Goal: Task Accomplishment & Management: Manage account settings

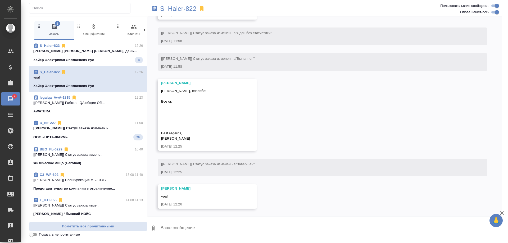
scroll to position [10483, 0]
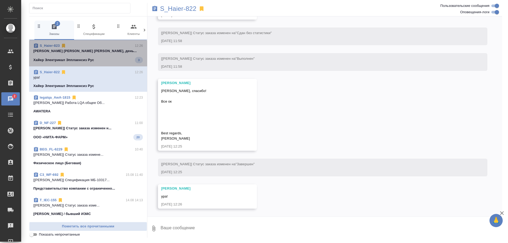
click at [108, 63] on div "Хайер Электрикал Эпплаенсиз Рус 3" at bounding box center [88, 60] width 110 height 6
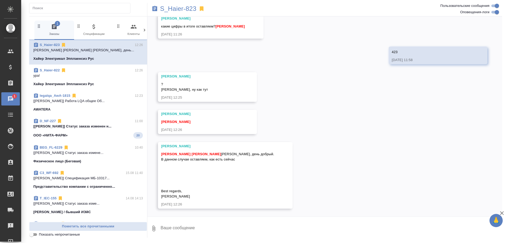
scroll to position [0, 0]
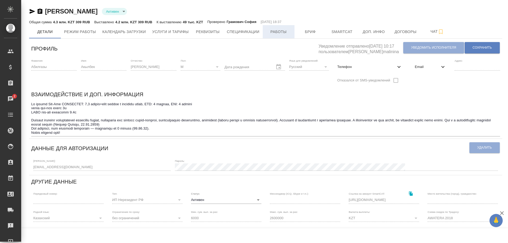
click at [270, 33] on span "Работы" at bounding box center [278, 32] width 25 height 7
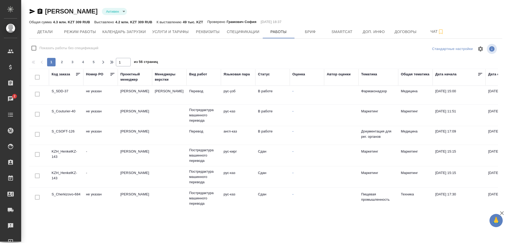
checkbox input "false"
click at [63, 104] on td "S_CSOFT-126" at bounding box center [66, 95] width 34 height 19
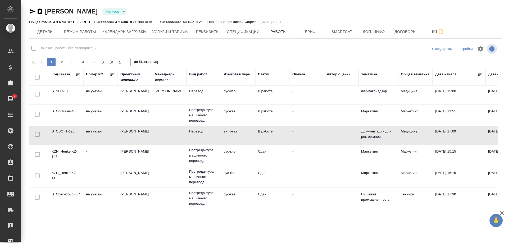
click at [63, 104] on td "S_CSOFT-126" at bounding box center [66, 95] width 34 height 19
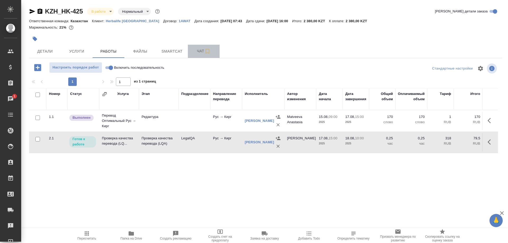
click at [199, 55] on button "Чат" at bounding box center [204, 51] width 32 height 13
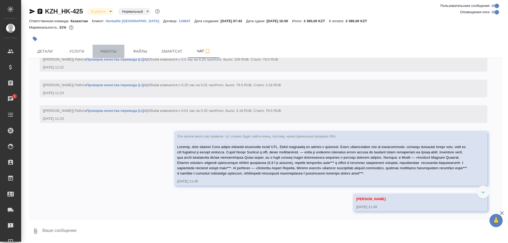
click at [104, 51] on span "Работы" at bounding box center [108, 51] width 25 height 7
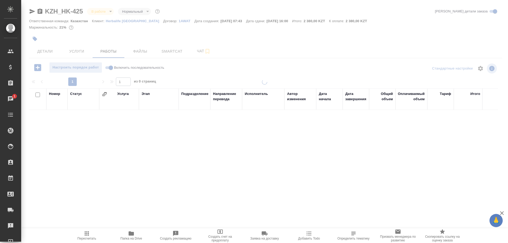
click at [135, 237] on span "Папка на Drive" at bounding box center [131, 239] width 22 height 4
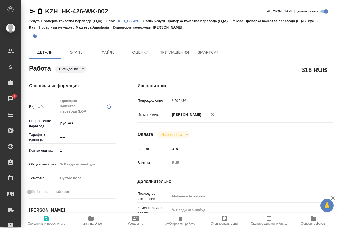
click at [120, 20] on p "KZH_HK-426" at bounding box center [130, 21] width 25 height 4
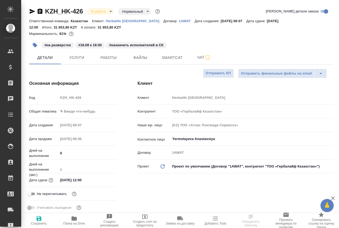
select select "RU"
type textarea "x"
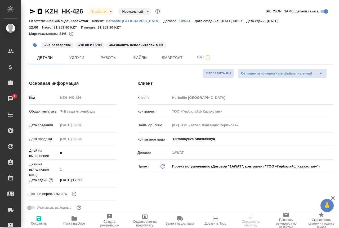
type textarea "x"
click at [106, 61] on button "Работы" at bounding box center [109, 57] width 32 height 13
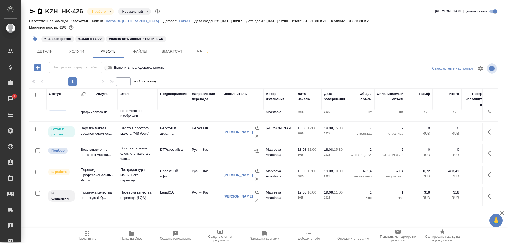
scroll to position [29, 0]
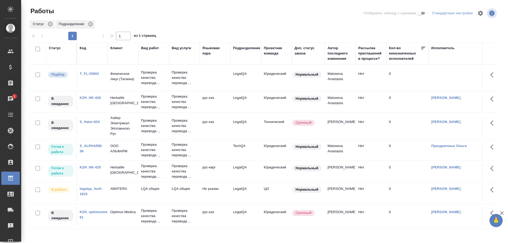
click at [95, 122] on link "S_Haier-824" at bounding box center [90, 122] width 20 height 4
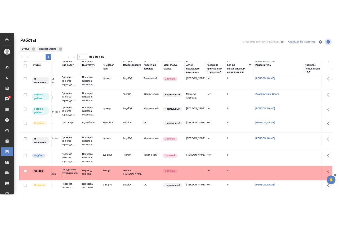
scroll to position [54, 0]
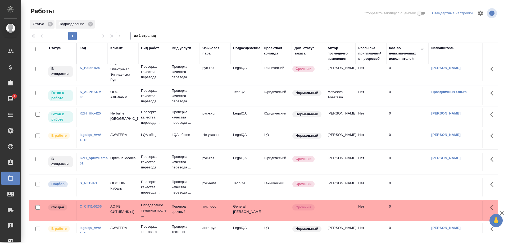
click at [83, 113] on link "KZH_HK-425" at bounding box center [90, 113] width 21 height 4
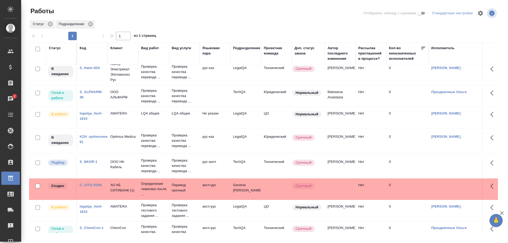
click at [92, 135] on link "KZH_optimusmedica-61" at bounding box center [98, 139] width 36 height 9
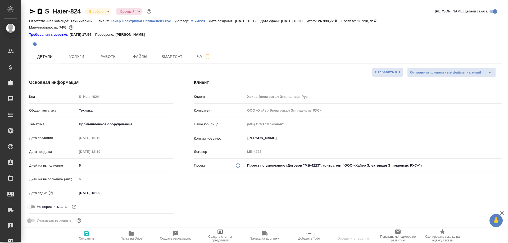
select select "RU"
type textarea "x"
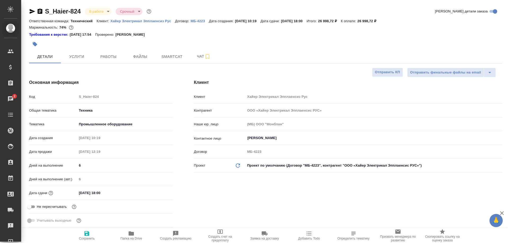
type textarea "x"
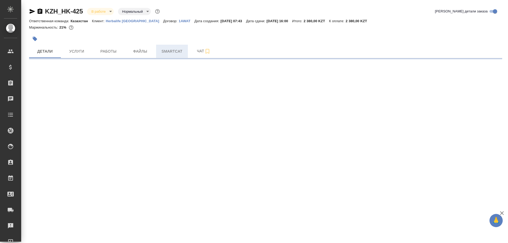
select select "RU"
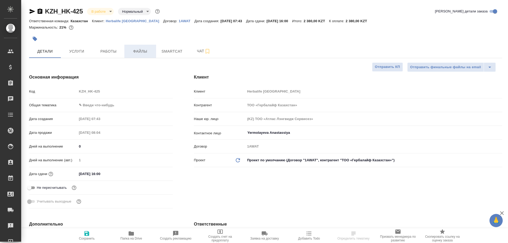
type textarea "x"
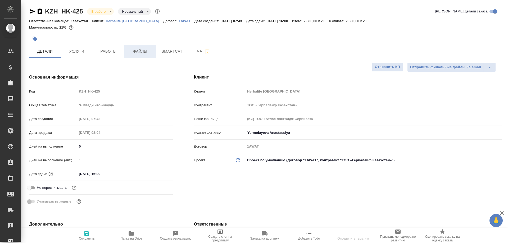
type textarea "x"
click at [110, 52] on span "Работы" at bounding box center [108, 51] width 25 height 7
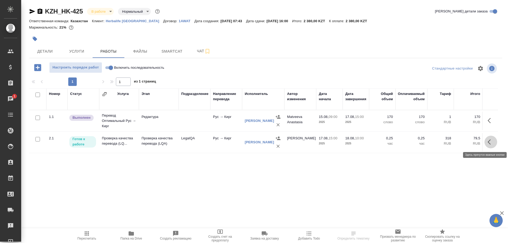
click at [485, 142] on button "button" at bounding box center [490, 142] width 13 height 13
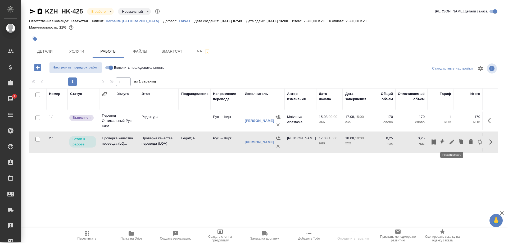
click at [451, 143] on icon "button" at bounding box center [451, 142] width 5 height 5
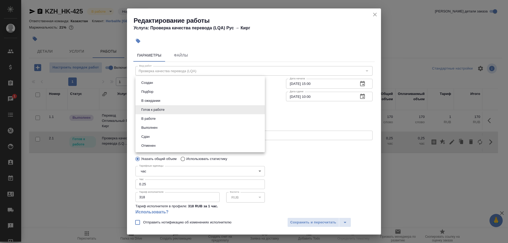
click at [171, 110] on body "🙏 .cls-1 fill:#fff; AWATERA Shirina Sabina Клиенты Спецификации Заказы 1 Чаты T…" at bounding box center [254, 121] width 508 height 243
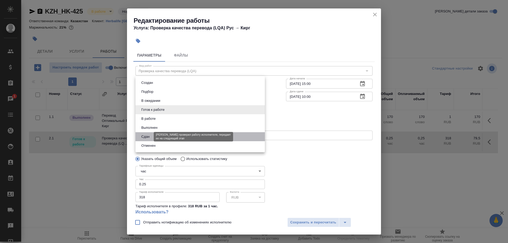
click at [148, 136] on button "Сдан" at bounding box center [145, 137] width 11 height 6
type input "closed"
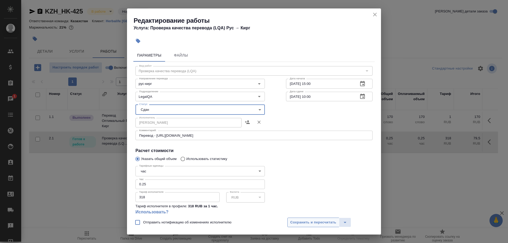
click at [296, 223] on span "Сохранить и пересчитать" at bounding box center [313, 223] width 46 height 6
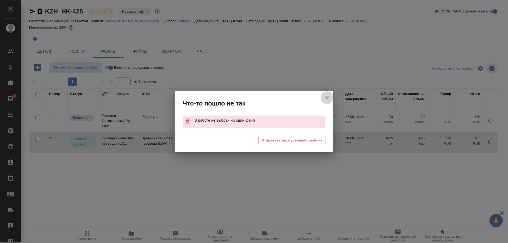
click at [323, 96] on button "Группировать работы по услугам" at bounding box center [327, 97] width 13 height 13
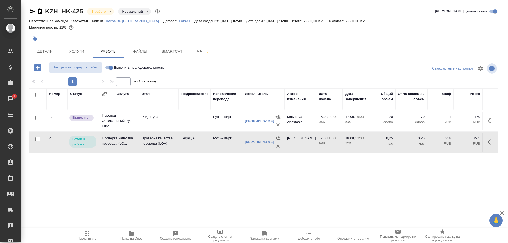
click at [110, 68] on input "Включить последовательность" at bounding box center [110, 68] width 19 height 6
checkbox input "true"
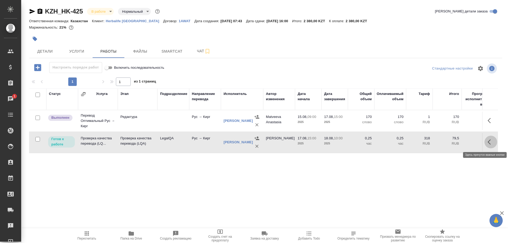
click at [487, 143] on button "button" at bounding box center [490, 142] width 13 height 13
click at [450, 142] on icon "button" at bounding box center [452, 142] width 6 height 6
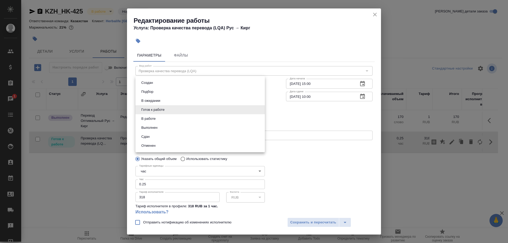
click at [159, 110] on body "🙏 .cls-1 fill:#fff; AWATERA Shirina Sabina Клиенты Спецификации Заказы 1 Чаты T…" at bounding box center [254, 121] width 508 height 243
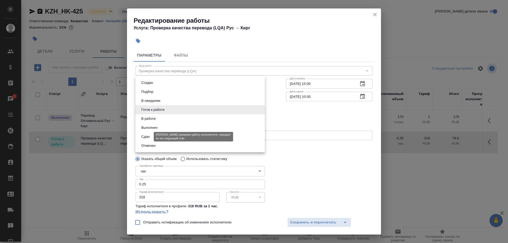
click at [150, 135] on button "Сдан" at bounding box center [145, 137] width 11 height 6
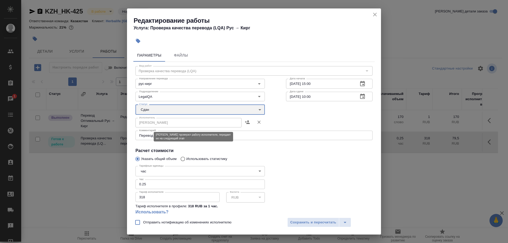
type input "closed"
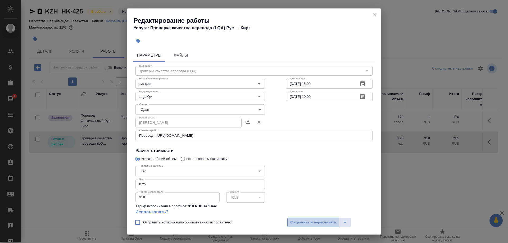
click at [299, 220] on span "Сохранить и пересчитать" at bounding box center [313, 223] width 46 height 6
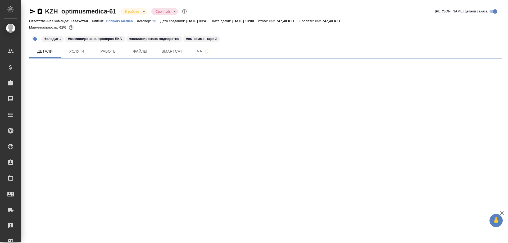
select select "RU"
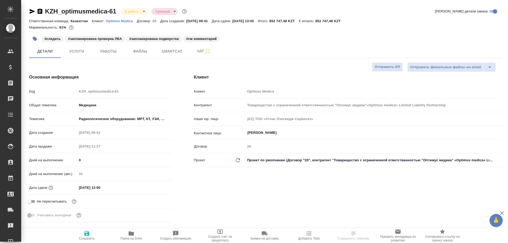
type input "Товарищество с ограниченной ответственностью "Оптимус медика"«Optimus medica» L…"
type textarea "x"
click at [106, 52] on span "Работы" at bounding box center [108, 51] width 25 height 7
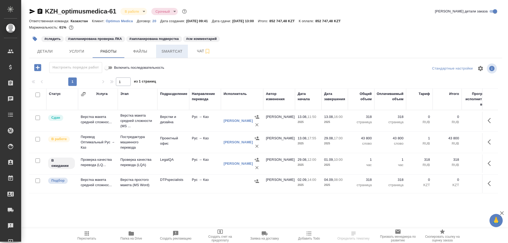
click at [173, 56] on button "Smartcat" at bounding box center [172, 51] width 32 height 13
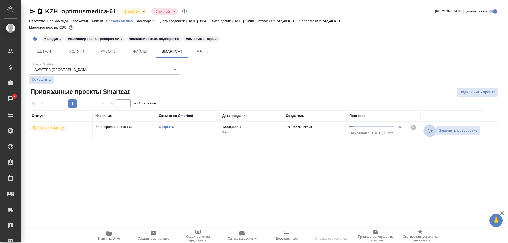
click at [429, 130] on icon "button" at bounding box center [429, 130] width 6 height 6
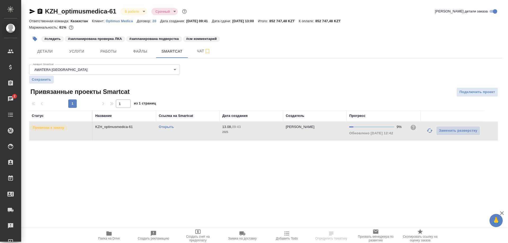
click at [168, 127] on link "Открыть" at bounding box center [166, 127] width 15 height 4
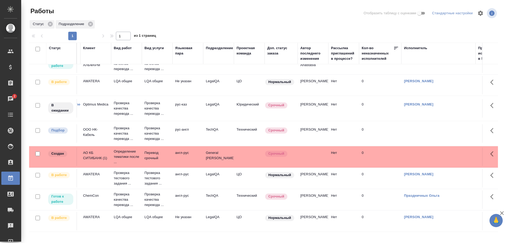
scroll to position [86, 0]
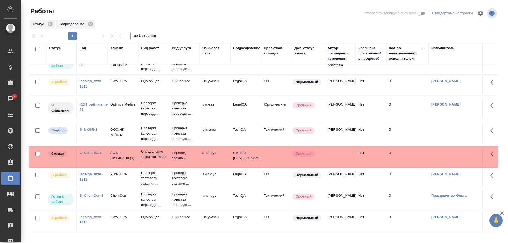
click at [98, 104] on link "KZH_optimusmedica-61" at bounding box center [98, 106] width 36 height 9
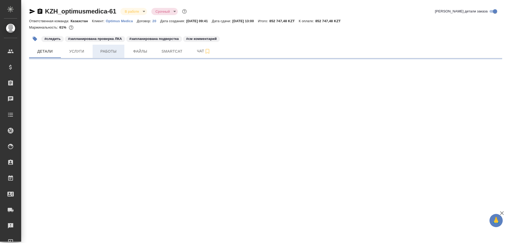
select select "RU"
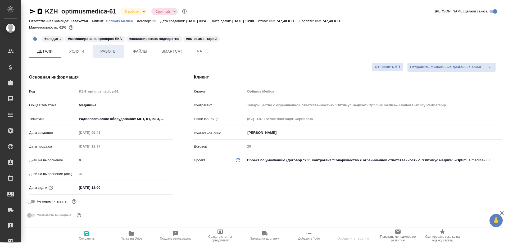
type textarea "x"
click at [110, 52] on span "Работы" at bounding box center [108, 51] width 25 height 7
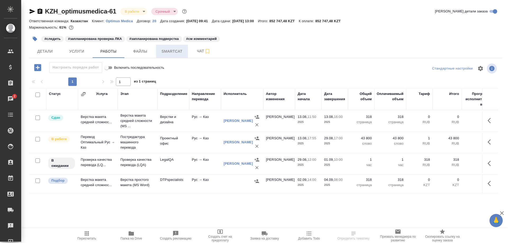
click at [165, 52] on span "Smartcat" at bounding box center [171, 51] width 25 height 7
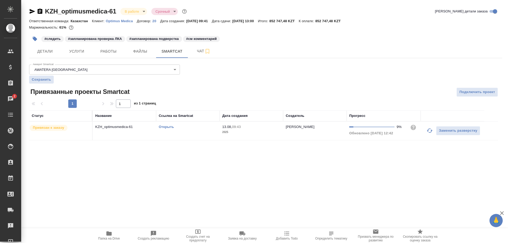
click at [164, 126] on link "Открыть" at bounding box center [166, 127] width 15 height 4
click at [110, 49] on span "Работы" at bounding box center [108, 51] width 25 height 7
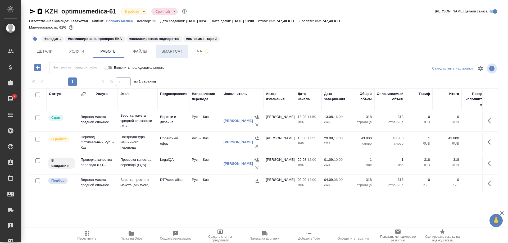
click at [171, 56] on button "Smartcat" at bounding box center [172, 51] width 32 height 13
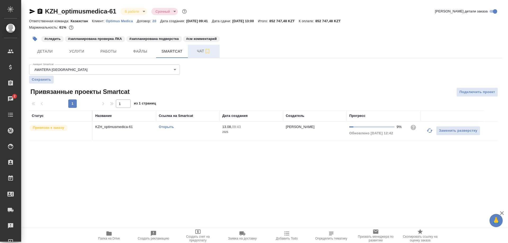
click at [193, 52] on span "Чат" at bounding box center [203, 51] width 25 height 7
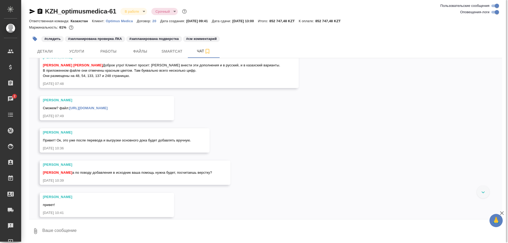
scroll to position [1427, 0]
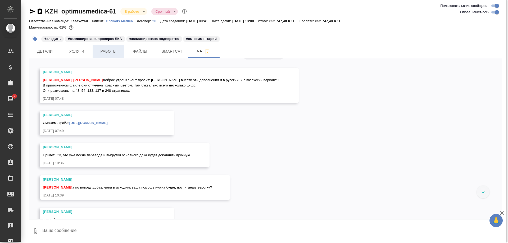
click at [113, 54] on span "Работы" at bounding box center [108, 51] width 25 height 7
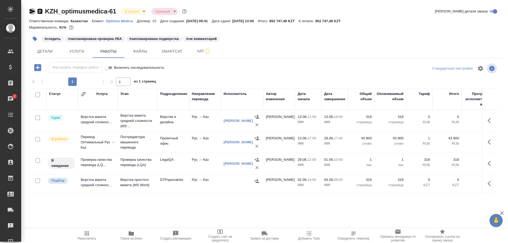
click at [30, 12] on icon "button" at bounding box center [32, 11] width 6 height 6
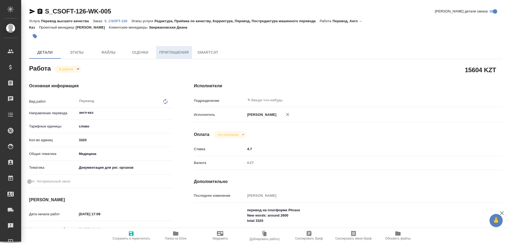
type textarea "x"
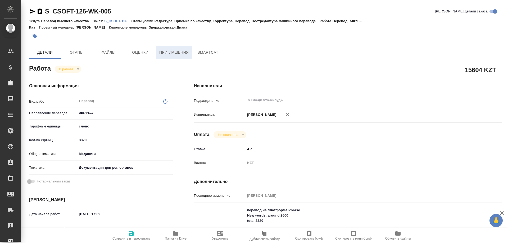
type textarea "x"
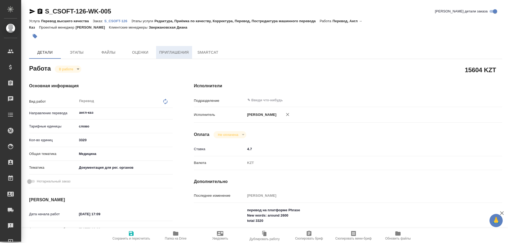
type textarea "x"
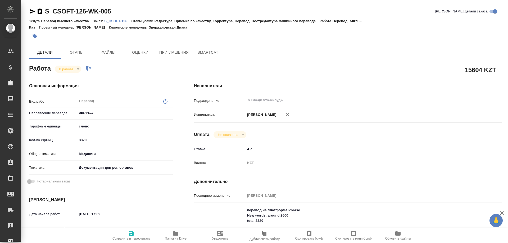
type textarea "x"
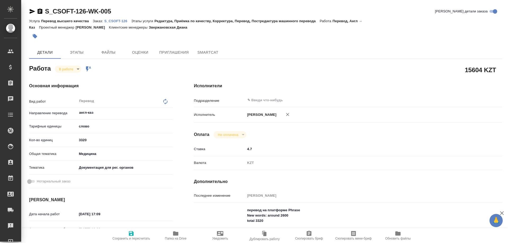
type textarea "x"
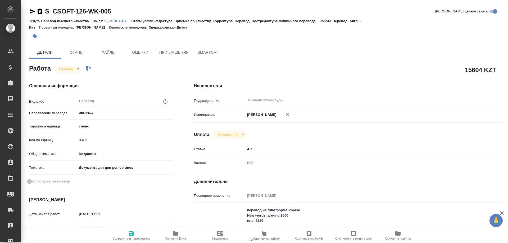
type textarea "x"
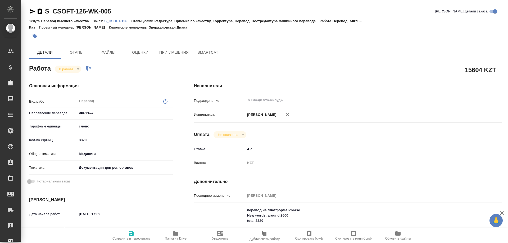
type textarea "x"
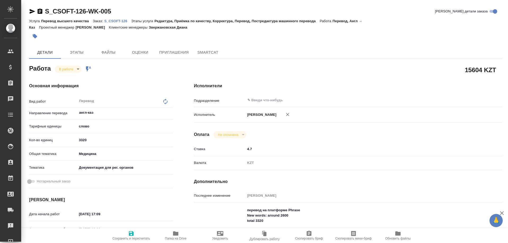
click at [119, 22] on p "S_CSOFT-126" at bounding box center [117, 21] width 27 height 4
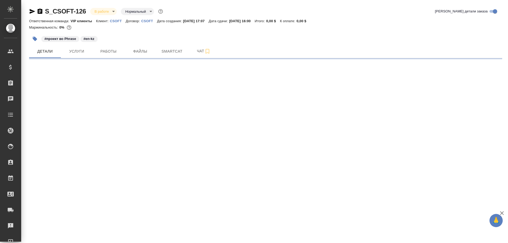
select select "RU"
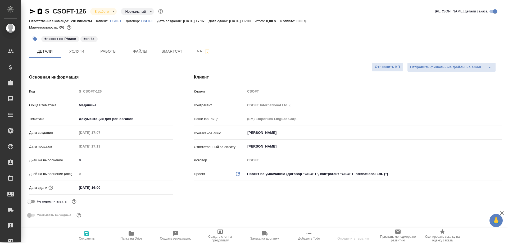
type textarea "x"
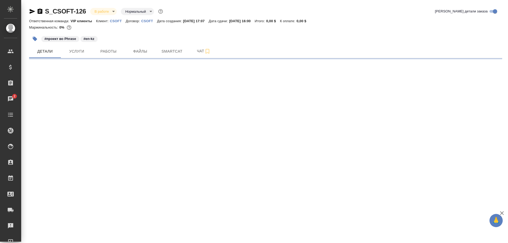
select select "RU"
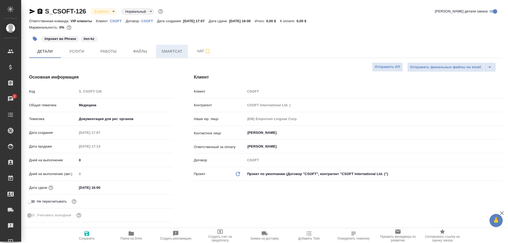
type textarea "x"
click at [169, 52] on span "Smartcat" at bounding box center [171, 51] width 25 height 7
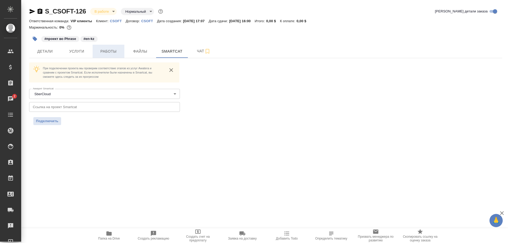
click at [111, 53] on span "Работы" at bounding box center [108, 51] width 25 height 7
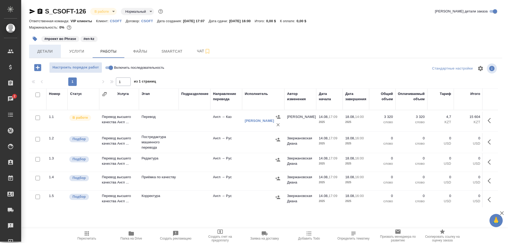
click at [51, 51] on span "Детали" at bounding box center [44, 51] width 25 height 7
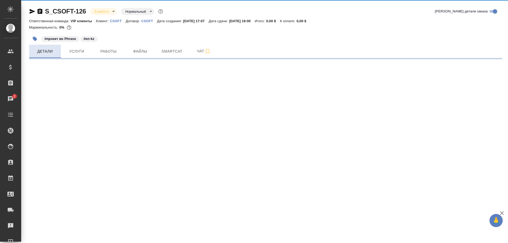
select select "RU"
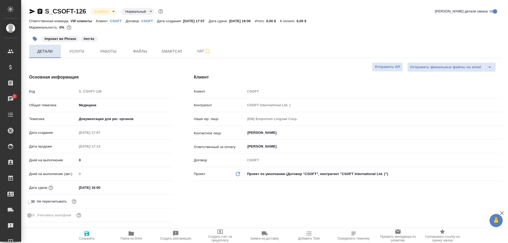
type textarea "x"
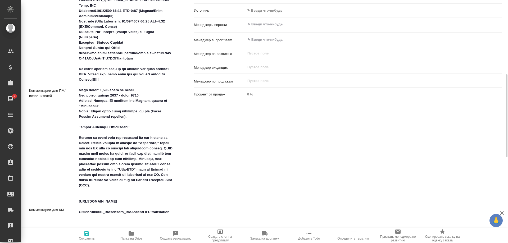
scroll to position [297, 0]
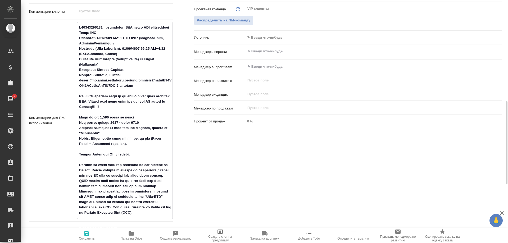
click at [144, 84] on textarea at bounding box center [124, 120] width 95 height 194
drag, startPoint x: 147, startPoint y: 85, endPoint x: 122, endPoint y: 76, distance: 26.5
click at [122, 76] on textarea at bounding box center [124, 120] width 95 height 194
type textarea "x"
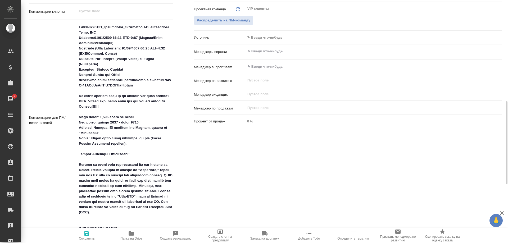
type textarea "x"
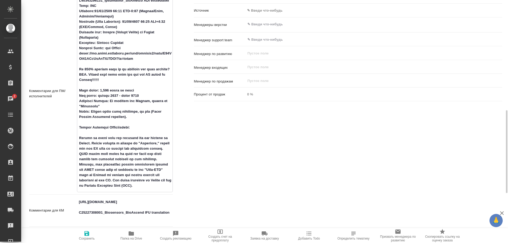
scroll to position [351, 0]
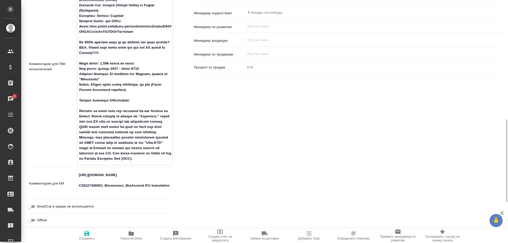
type textarea "x"
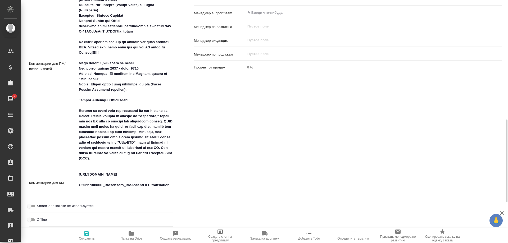
type textarea "x"
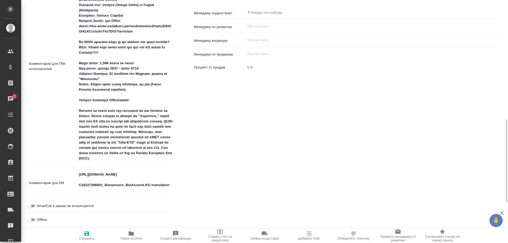
type textarea "x"
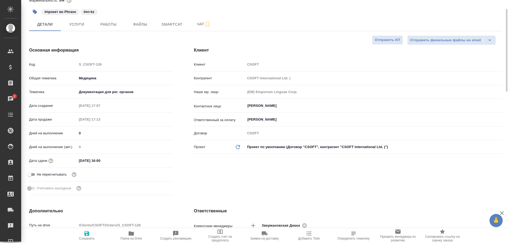
scroll to position [0, 0]
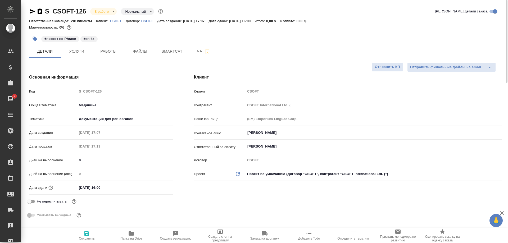
type textarea "x"
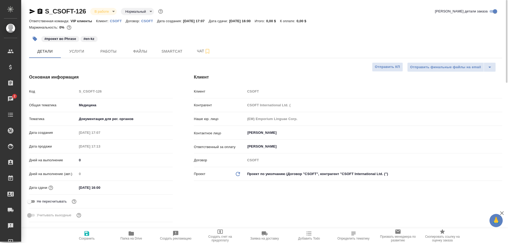
type textarea "x"
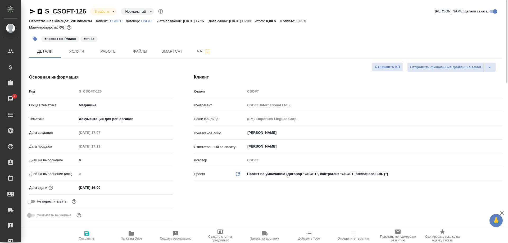
type textarea "x"
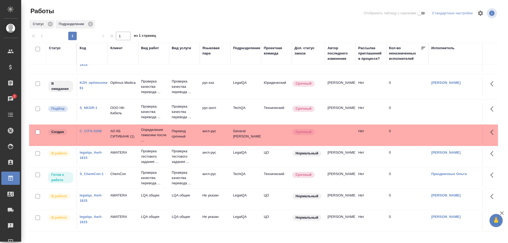
scroll to position [140, 0]
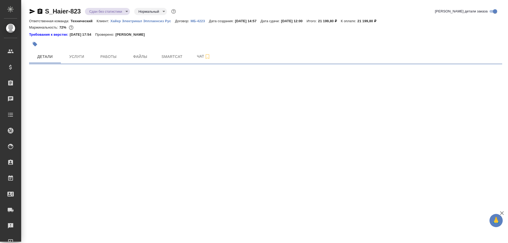
select select "RU"
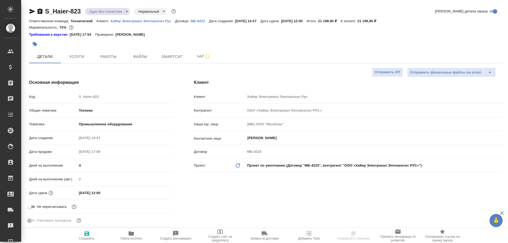
type textarea "x"
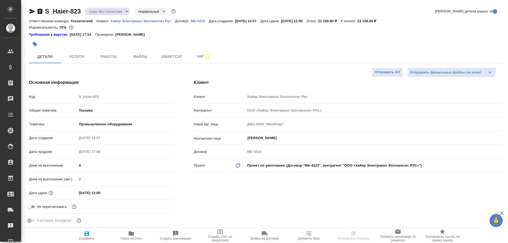
type textarea "x"
select select "RU"
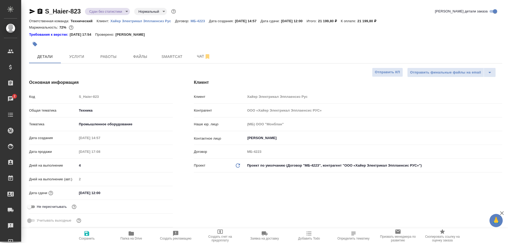
type textarea "x"
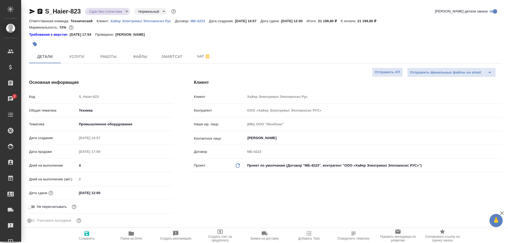
type textarea "x"
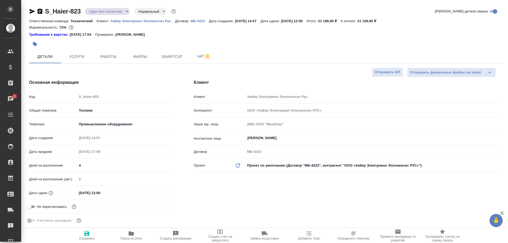
type textarea "x"
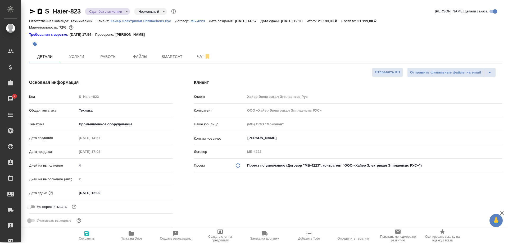
type textarea "x"
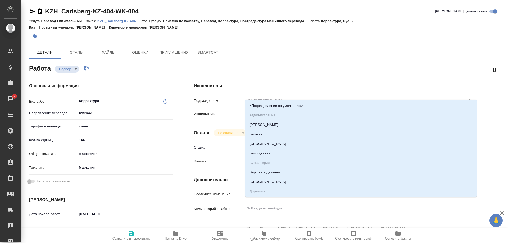
click at [280, 97] on input "text" at bounding box center [352, 100] width 210 height 6
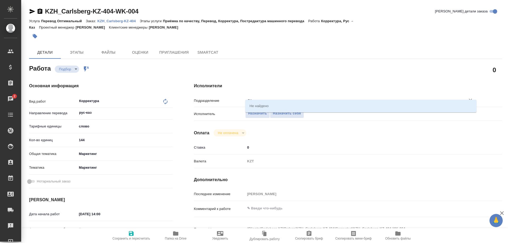
type input "д"
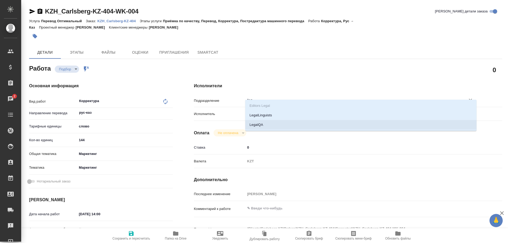
click at [266, 121] on li "LegalQA" at bounding box center [360, 125] width 231 height 10
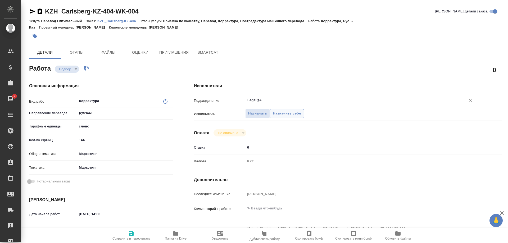
type input "LegalQA"
click at [277, 111] on span "Назначить себя" at bounding box center [287, 114] width 28 height 6
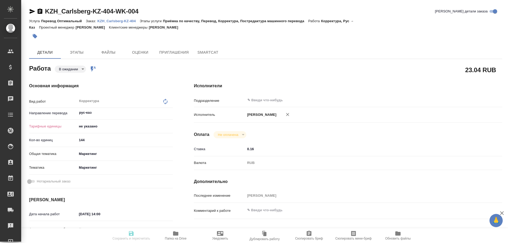
type textarea "x"
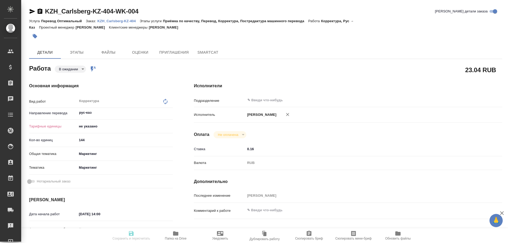
type textarea "x"
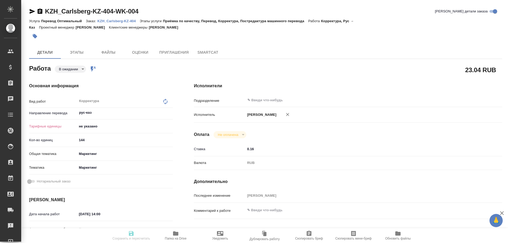
type textarea "x"
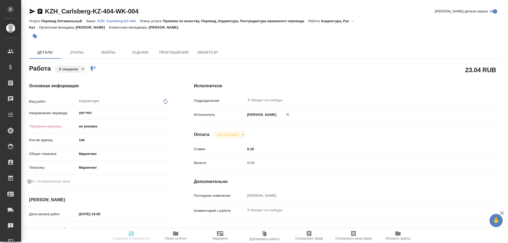
type textarea "x"
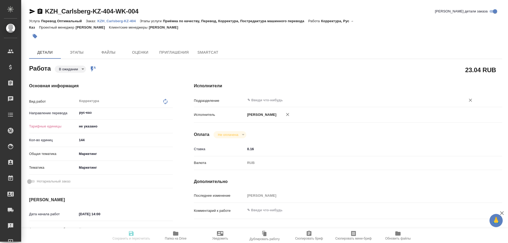
type textarea "x"
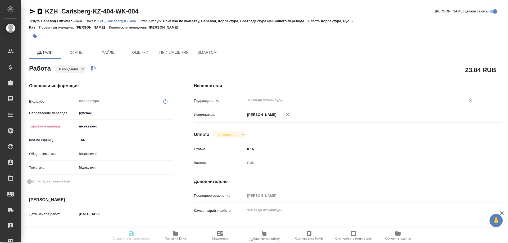
click at [293, 95] on div "​" at bounding box center [360, 100] width 231 height 10
type textarea "x"
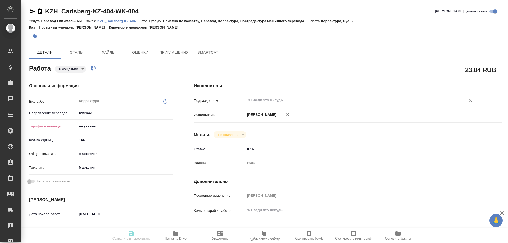
type textarea "x"
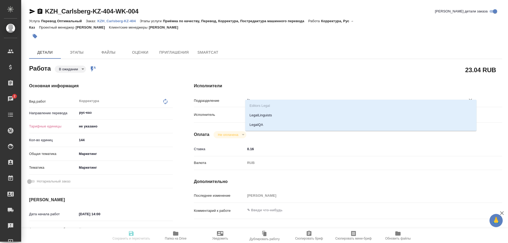
type input "leg"
click at [257, 121] on li "LegalQA" at bounding box center [360, 125] width 231 height 10
type textarea "x"
type input "LegalQA"
type textarea "x"
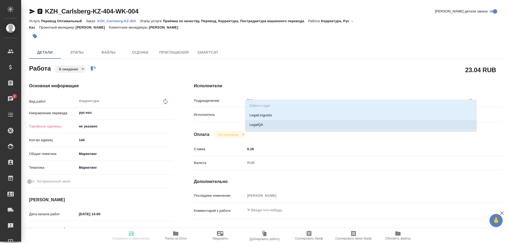
type textarea "x"
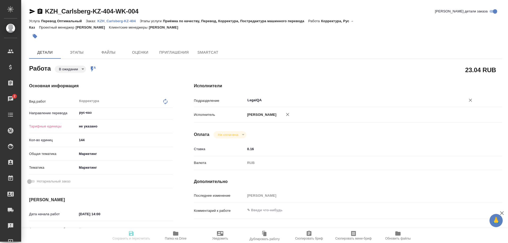
type input "LegalQA"
click at [120, 21] on p "KZH_Carlsberg-KZ-404" at bounding box center [118, 21] width 42 height 4
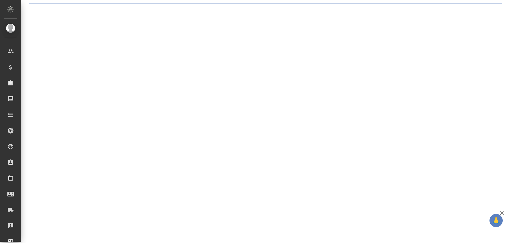
select select "RU"
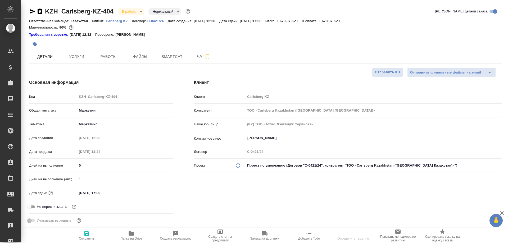
type textarea "x"
click at [111, 56] on span "Работы" at bounding box center [108, 56] width 25 height 7
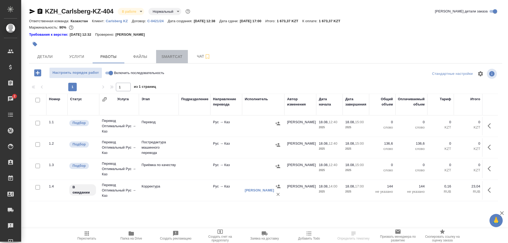
click at [169, 59] on span "Smartcat" at bounding box center [171, 56] width 25 height 7
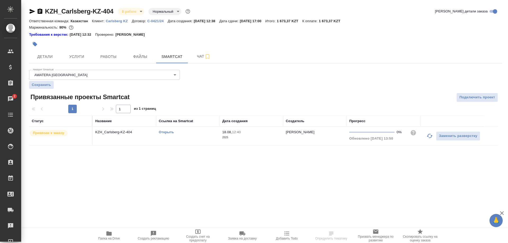
click at [164, 132] on link "Открыть" at bounding box center [166, 132] width 15 height 4
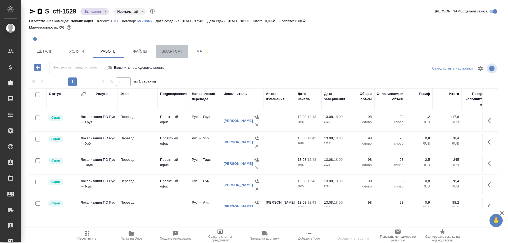
click at [170, 51] on span "Smartcat" at bounding box center [171, 51] width 25 height 7
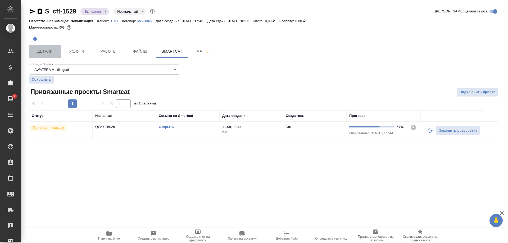
click at [40, 51] on span "Детали" at bounding box center [44, 51] width 25 height 7
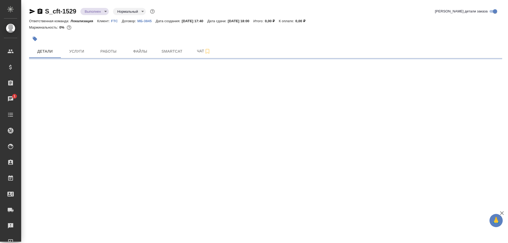
select select "RU"
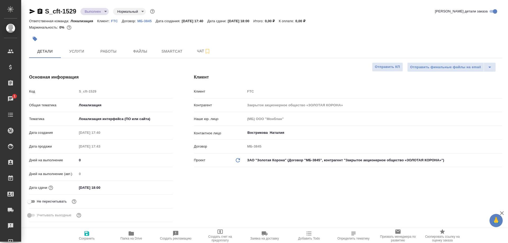
type textarea "x"
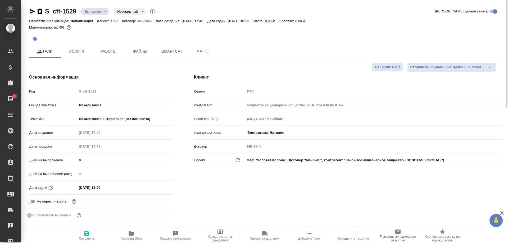
type textarea "x"
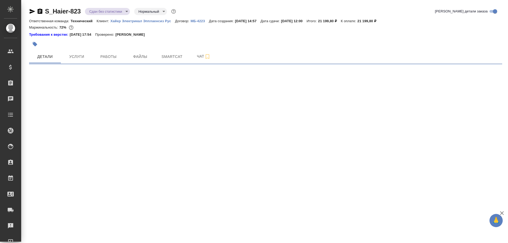
select select "RU"
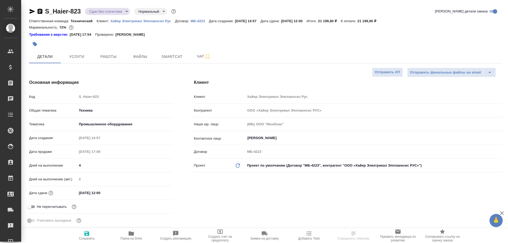
type textarea "x"
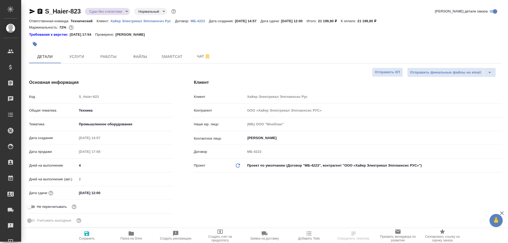
type textarea "x"
click at [114, 57] on span "Работы" at bounding box center [108, 56] width 25 height 7
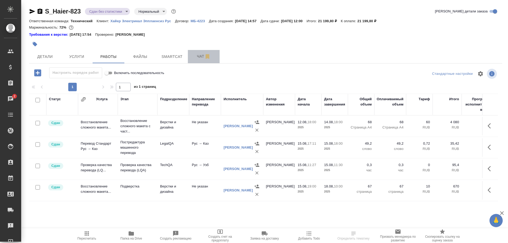
click at [198, 58] on span "Чат" at bounding box center [203, 56] width 25 height 7
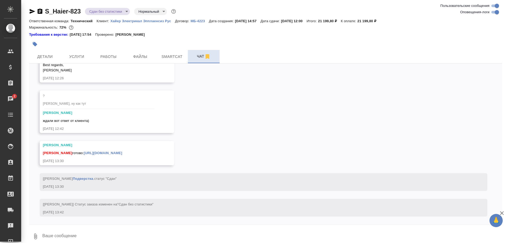
scroll to position [6593, 0]
click at [122, 151] on link "https://drive.awatera.com/apps/files/files?dir=/Shares/%D0%A5%D0%B0%D0%B9%D0%B5…" at bounding box center [103, 153] width 38 height 4
click at [114, 57] on span "Работы" at bounding box center [108, 56] width 25 height 7
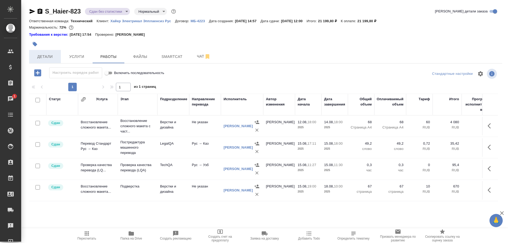
click at [32, 53] on button "Детали" at bounding box center [45, 56] width 32 height 13
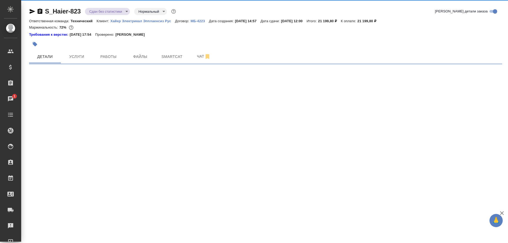
select select "RU"
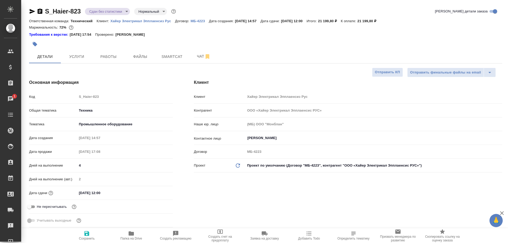
type textarea "x"
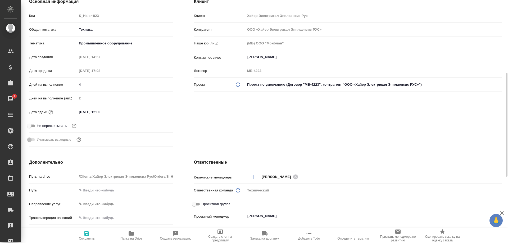
scroll to position [189, 0]
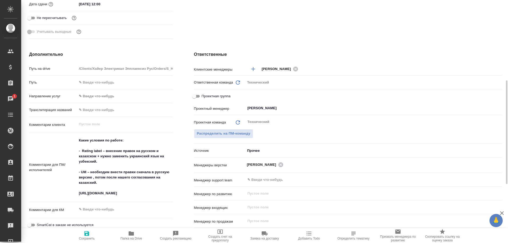
type textarea "x"
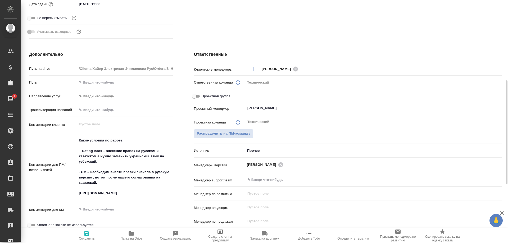
type textarea "x"
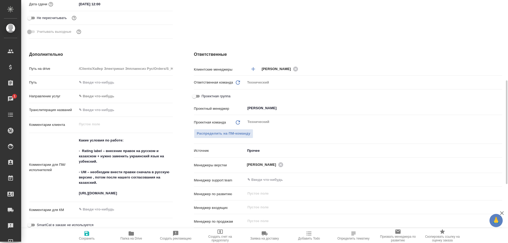
type textarea "x"
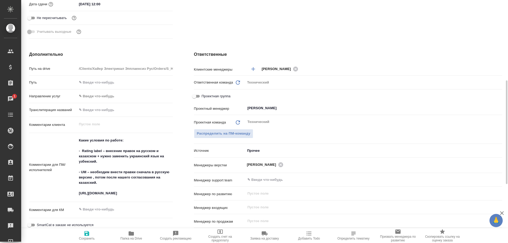
type textarea "x"
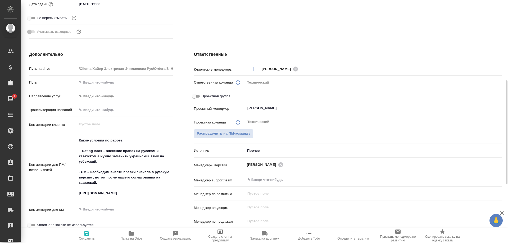
type textarea "x"
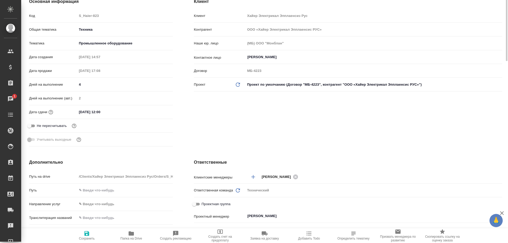
scroll to position [27, 0]
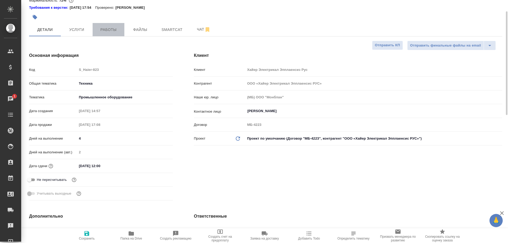
click at [109, 34] on button "Работы" at bounding box center [109, 29] width 32 height 13
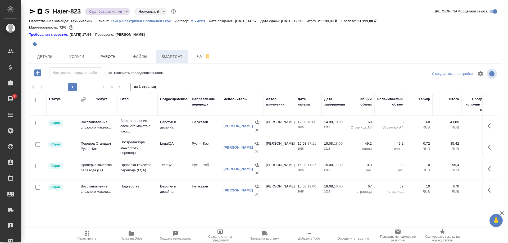
click at [180, 61] on button "Smartcat" at bounding box center [172, 56] width 32 height 13
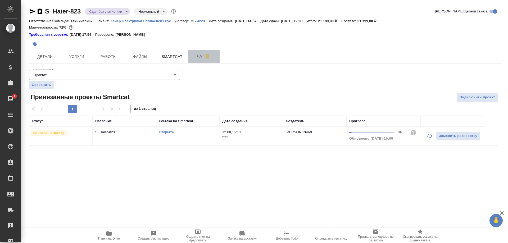
click at [192, 58] on span "Чат" at bounding box center [203, 56] width 25 height 7
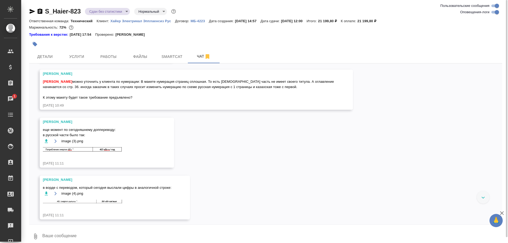
scroll to position [5919, 0]
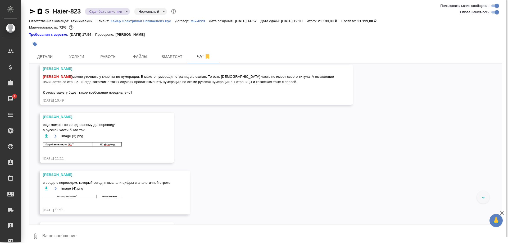
click at [81, 14] on link "https://drive.awatera.com/s/PeTHgD5WD7tLW5B" at bounding box center [62, 12] width 38 height 4
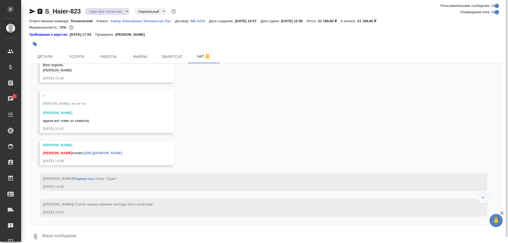
scroll to position [6297, 0]
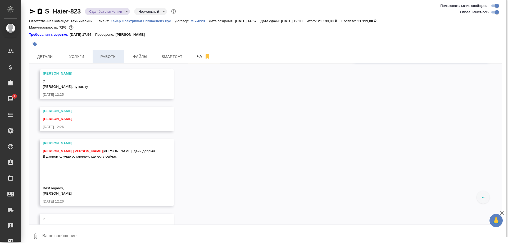
click at [117, 61] on button "Работы" at bounding box center [109, 56] width 32 height 13
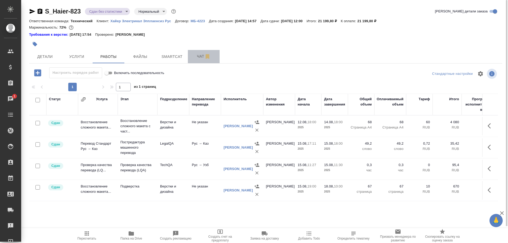
click at [192, 58] on span "Чат" at bounding box center [203, 56] width 25 height 7
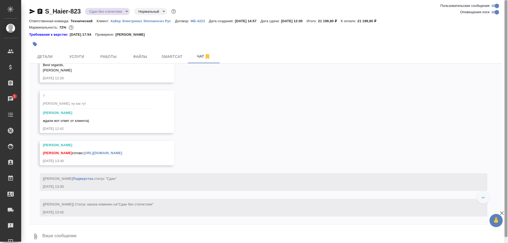
scroll to position [6593, 0]
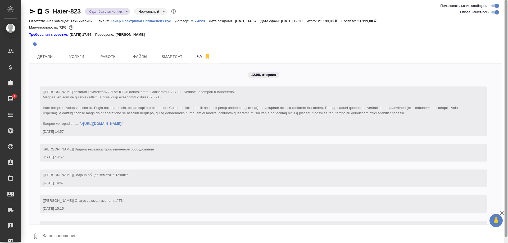
scroll to position [6594, 0]
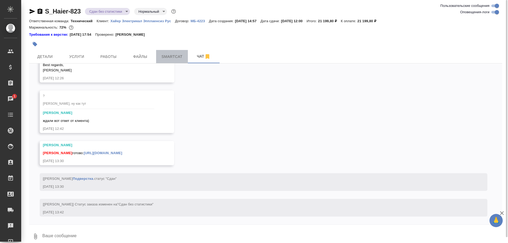
click at [165, 58] on span "Smartcat" at bounding box center [171, 56] width 25 height 7
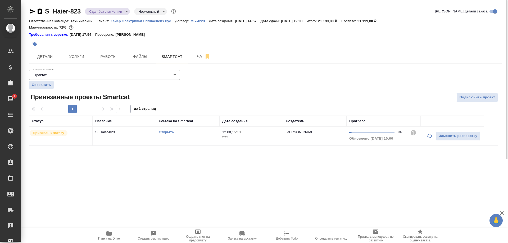
click at [166, 131] on link "Открыть" at bounding box center [166, 132] width 15 height 4
click at [113, 236] on span "Папка на Drive" at bounding box center [109, 235] width 38 height 10
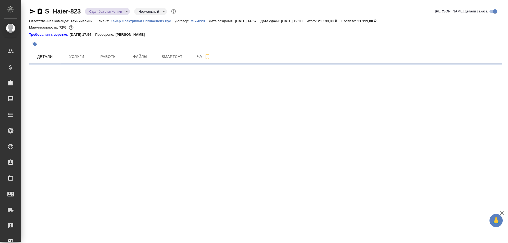
select select "RU"
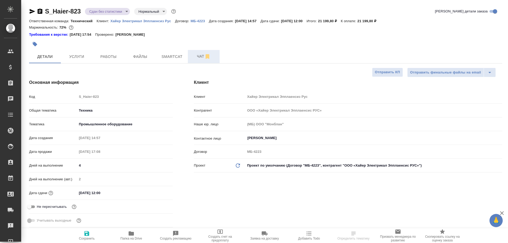
type textarea "x"
click at [198, 61] on button "Чат" at bounding box center [204, 56] width 32 height 13
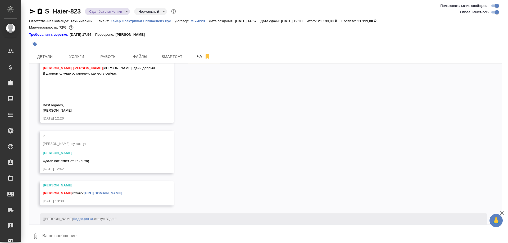
scroll to position [6390, 0]
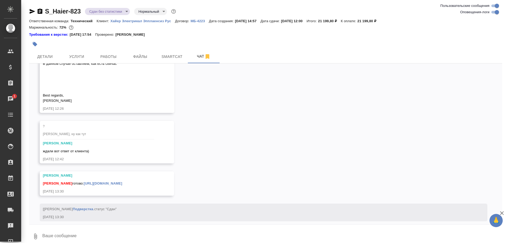
click at [163, 234] on textarea at bounding box center [272, 236] width 460 height 18
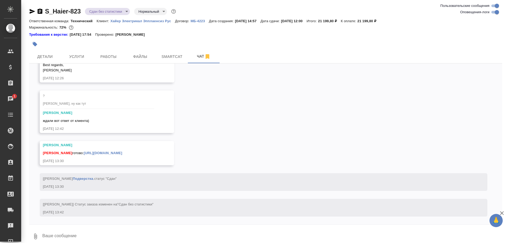
scroll to position [6593, 0]
type textarea "А"
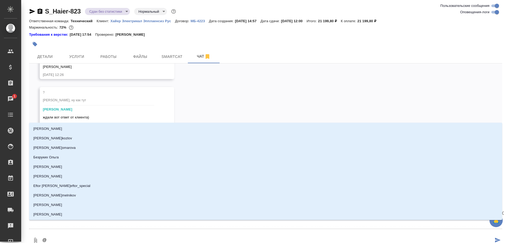
type textarea "@с"
type input "с"
type textarea "@ср"
type input "ср"
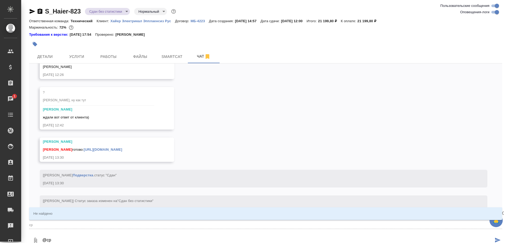
type textarea "@с"
type input "с"
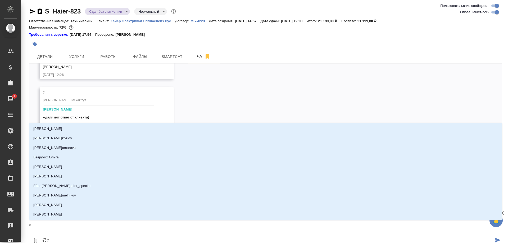
type textarea "@"
type textarea "@а"
type input "а"
type textarea "@ар"
type input "ар"
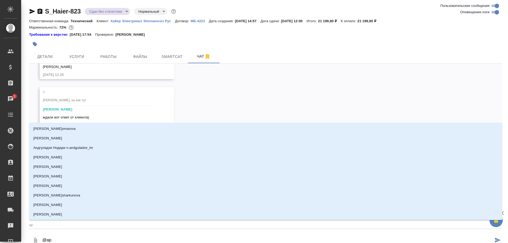
type textarea "@арс"
type input "арс"
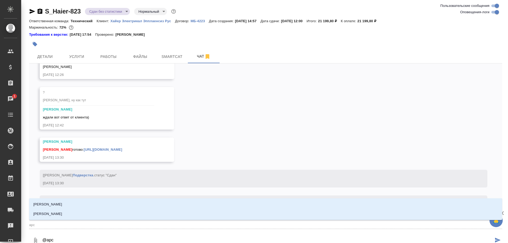
type textarea "@арсе"
type input "арсе"
type textarea "@арсен"
type input "арсен"
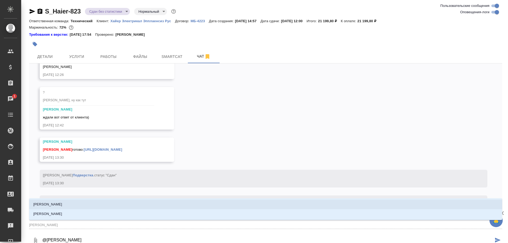
click at [58, 202] on p "Арсеньева Вера" at bounding box center [47, 204] width 29 height 5
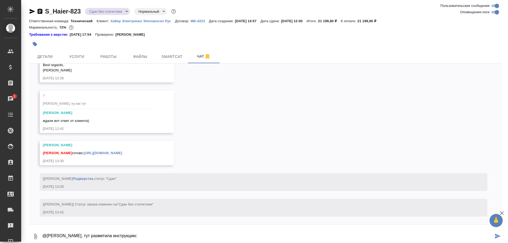
paste textarea "https://drive.awatera.com/s/3e77kyFTRBA8eia"
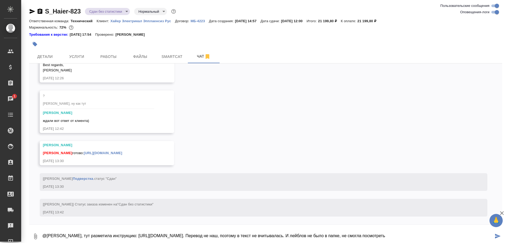
type textarea "@Арсеньева Вера, тут разметила инструкцию: https://drive.awatera.com/s/3e77kyFT…"
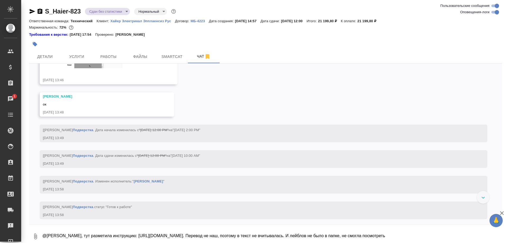
scroll to position [4277, 0]
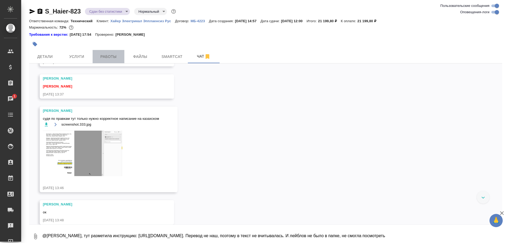
click at [115, 55] on span "Работы" at bounding box center [108, 56] width 25 height 7
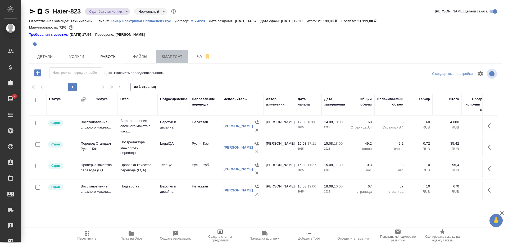
click at [186, 58] on button "Smartcat" at bounding box center [172, 56] width 32 height 13
click at [195, 58] on span "Чат" at bounding box center [203, 56] width 25 height 7
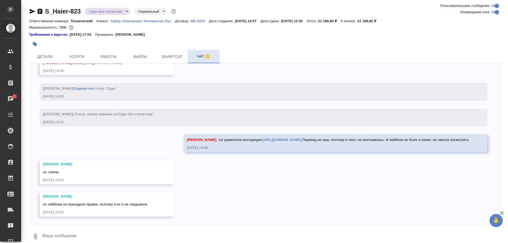
scroll to position [6, 0]
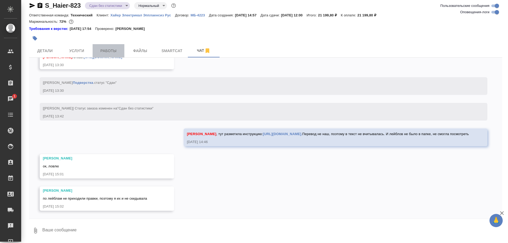
click at [114, 55] on button "Работы" at bounding box center [109, 50] width 32 height 13
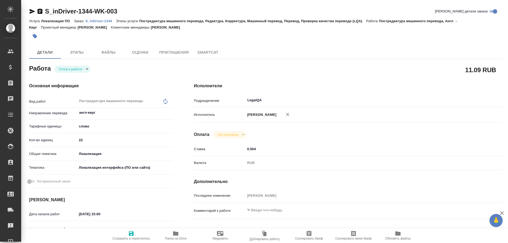
type textarea "x"
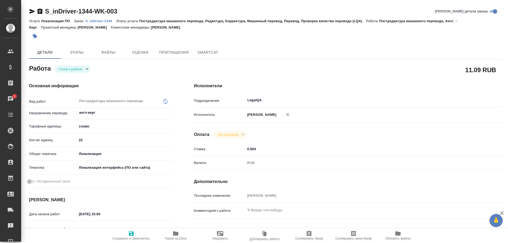
click at [103, 20] on p "S_inDriver-1344" at bounding box center [100, 21] width 30 height 4
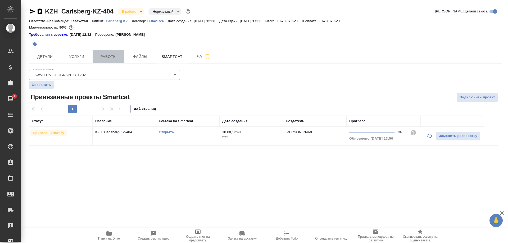
click at [112, 58] on span "Работы" at bounding box center [108, 56] width 25 height 7
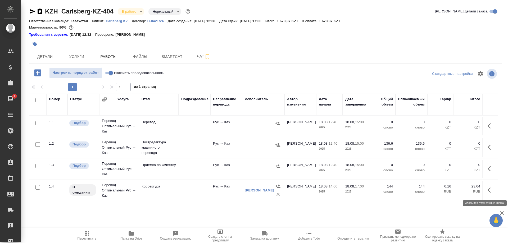
click at [488, 189] on icon "button" at bounding box center [490, 190] width 6 height 6
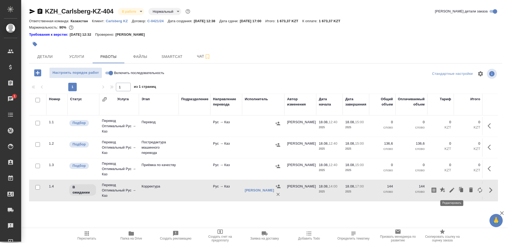
click at [449, 190] on icon "button" at bounding box center [452, 190] width 6 height 6
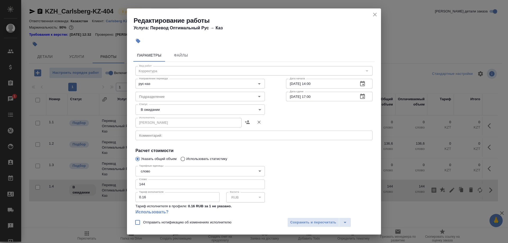
click at [216, 112] on body "🙏 .cls-1 fill:#fff; AWATERA [PERSON_NAME] Спецификации Заказы 1 Чаты Todo Проек…" at bounding box center [254, 121] width 508 height 243
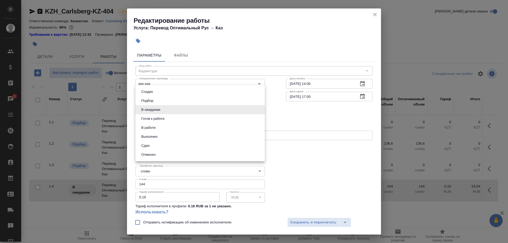
click at [153, 144] on li "Сдан" at bounding box center [199, 145] width 129 height 9
type input "closed"
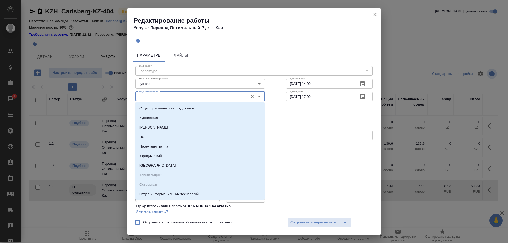
click at [192, 98] on input "Подразделение" at bounding box center [191, 96] width 108 height 6
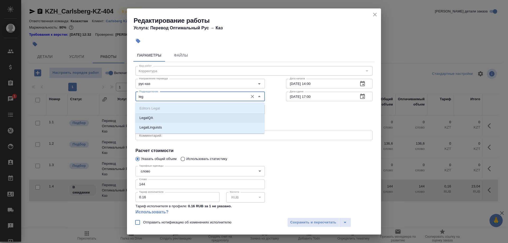
click at [152, 116] on p "LegalQA" at bounding box center [145, 117] width 13 height 5
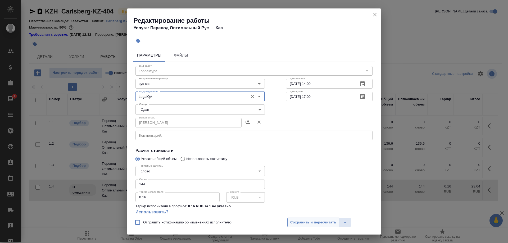
type input "LegalQA"
drag, startPoint x: 296, startPoint y: 219, endPoint x: 306, endPoint y: 227, distance: 12.9
click at [296, 220] on button "Сохранить и пересчитать" at bounding box center [313, 223] width 52 height 10
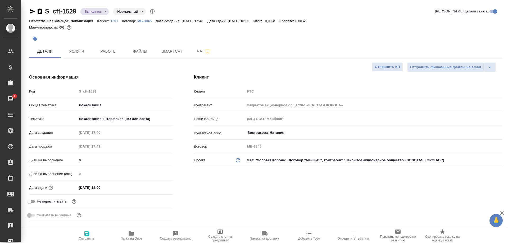
select select "RU"
click at [170, 50] on span "Smartcat" at bounding box center [171, 51] width 25 height 7
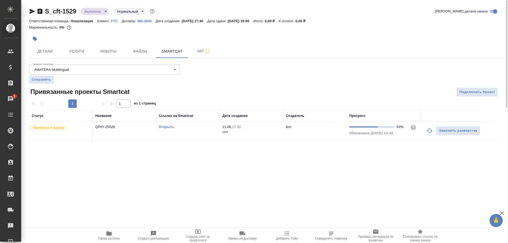
click at [165, 125] on link "Открыть" at bounding box center [166, 127] width 15 height 4
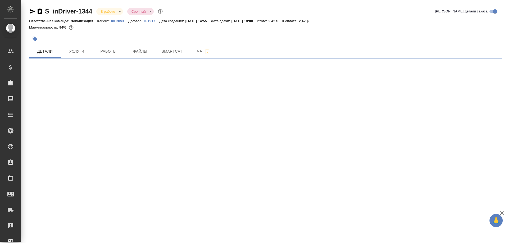
select select "RU"
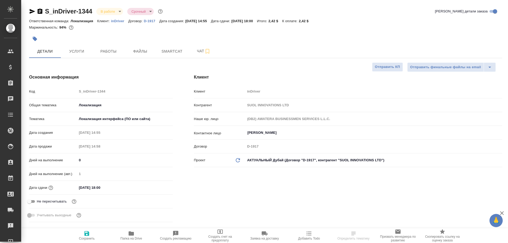
type textarea "x"
type input "[PERSON_NAME]"
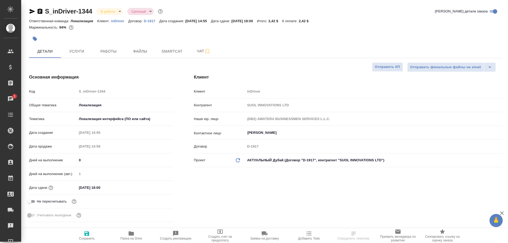
select select "RU"
type textarea "x"
click at [170, 51] on span "Smartcat" at bounding box center [171, 51] width 25 height 7
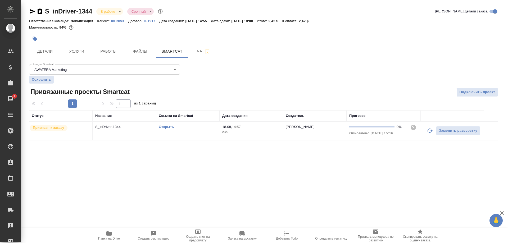
click at [166, 126] on link "Открыть" at bounding box center [166, 127] width 15 height 4
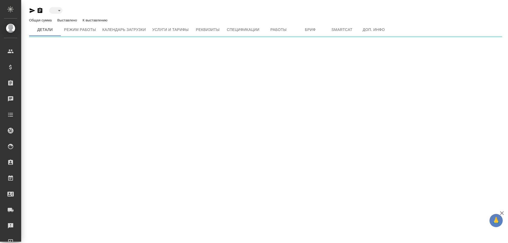
type input "active"
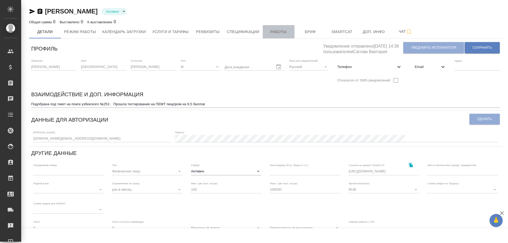
click at [274, 31] on span "Работы" at bounding box center [278, 32] width 25 height 7
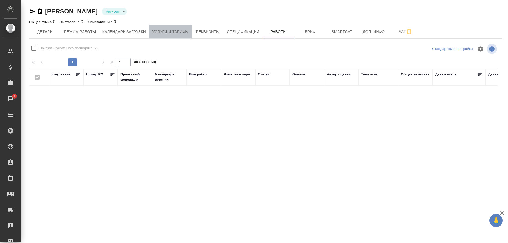
click at [169, 28] on button "Услуги и тарифы" at bounding box center [170, 31] width 43 height 13
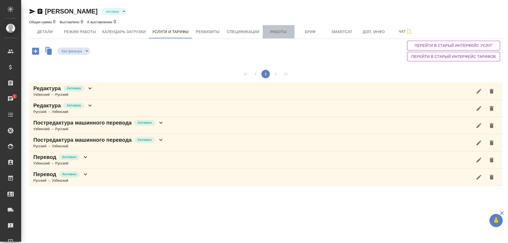
click at [272, 34] on span "Работы" at bounding box center [278, 32] width 25 height 7
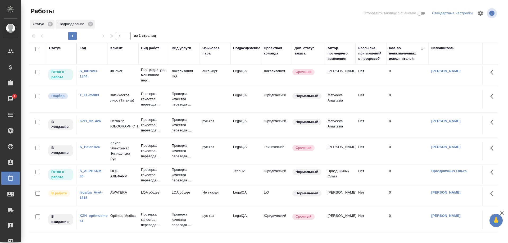
click at [82, 75] on link "S_inDriver-1344" at bounding box center [89, 73] width 19 height 9
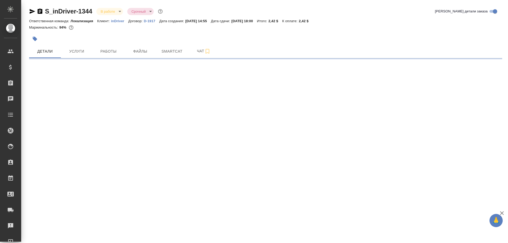
select select "RU"
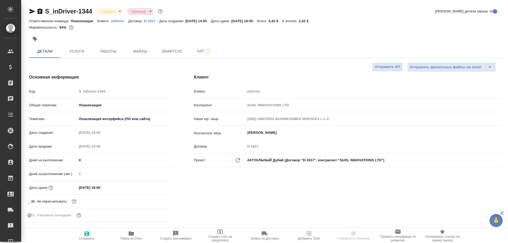
type textarea "x"
click at [107, 53] on span "Работы" at bounding box center [108, 51] width 25 height 7
type textarea "x"
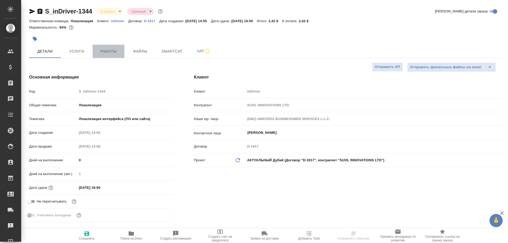
type textarea "x"
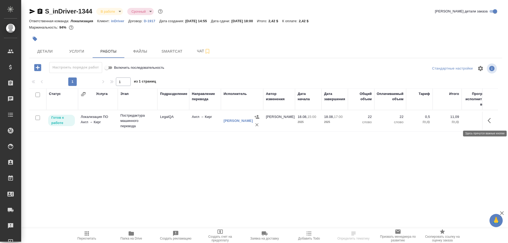
click at [488, 121] on icon "button" at bounding box center [488, 120] width 3 height 5
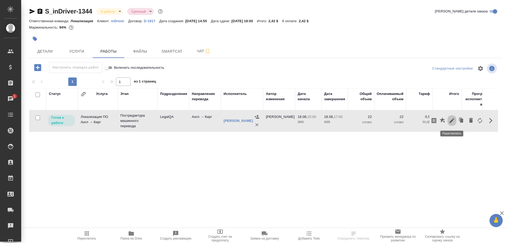
click at [451, 122] on icon "button" at bounding box center [451, 120] width 5 height 5
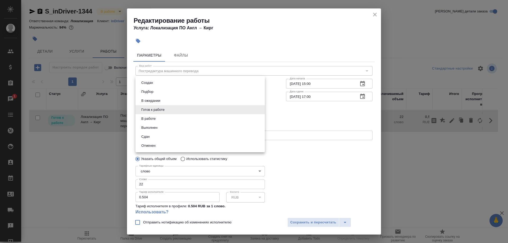
click at [187, 108] on body "🙏 .cls-1 fill:#fff; AWATERA [PERSON_NAME] Спецификации Заказы 1 Чаты Todo Проек…" at bounding box center [254, 121] width 508 height 243
click at [154, 133] on li "Сдан" at bounding box center [199, 136] width 129 height 9
type input "closed"
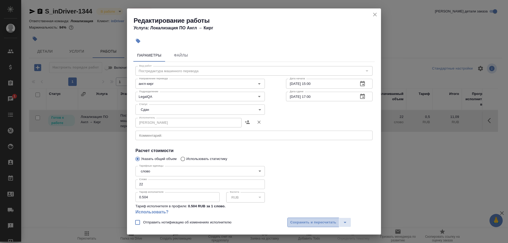
click at [289, 218] on button "Сохранить и пересчитать" at bounding box center [313, 223] width 52 height 10
